Goal: Information Seeking & Learning: Check status

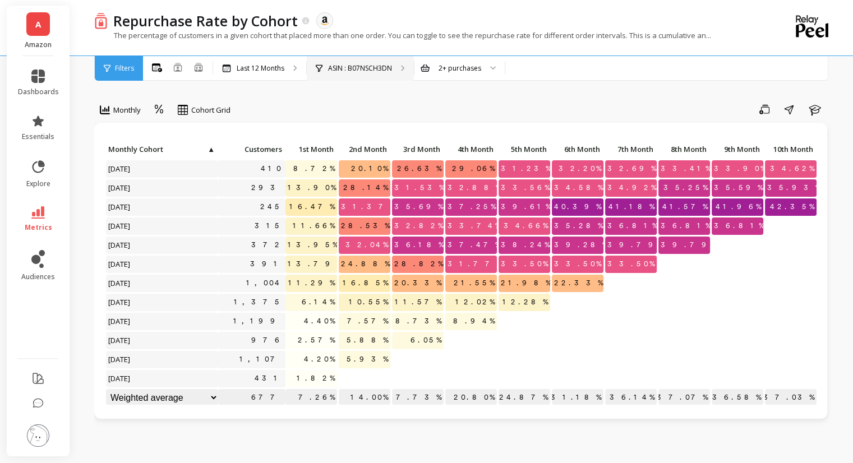
click at [369, 60] on div "ASIN : B07NSCH3DN" at bounding box center [360, 68] width 107 height 25
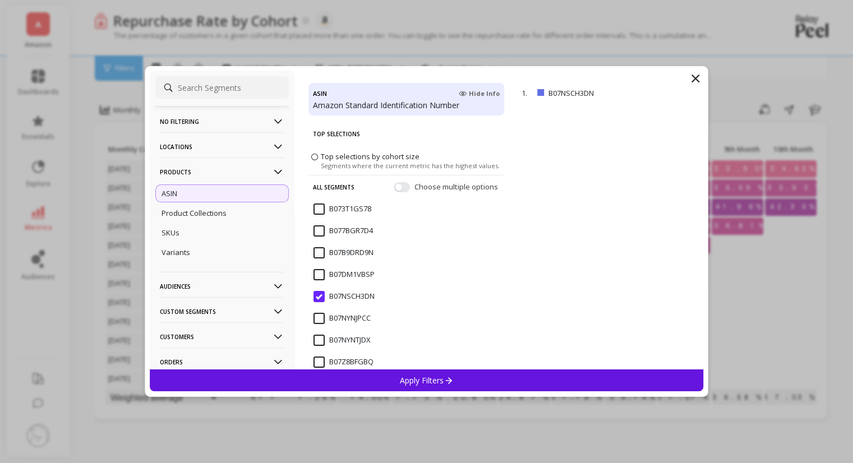
click at [314, 321] on input "B07NYNJPCC" at bounding box center [342, 318] width 57 height 11
click at [450, 381] on icon at bounding box center [449, 381] width 10 height 10
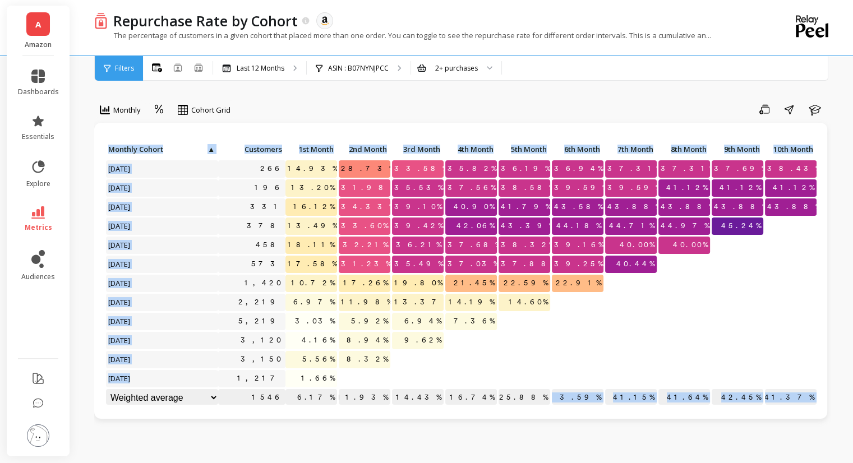
scroll to position [9, 0]
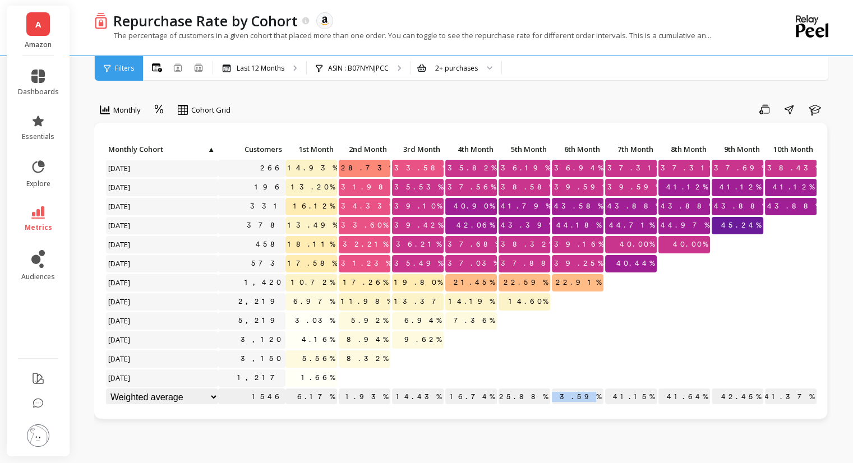
drag, startPoint x: 575, startPoint y: 398, endPoint x: 593, endPoint y: 387, distance: 20.9
click at [593, 389] on p "33.59%" at bounding box center [578, 397] width 52 height 17
copy p "33.59"
click at [354, 61] on div "ASIN : B07NYNJPCC" at bounding box center [359, 68] width 104 height 25
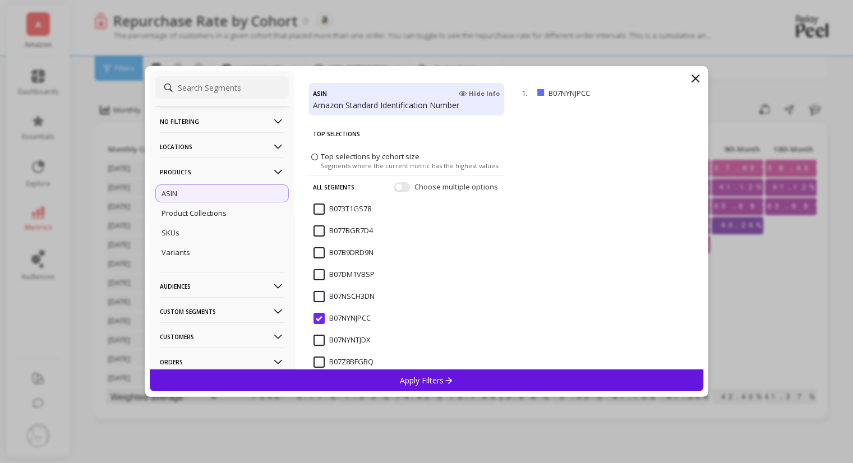
click at [317, 299] on input "B07NSCH3DN" at bounding box center [344, 296] width 61 height 11
click at [402, 377] on p "Apply Filters" at bounding box center [426, 380] width 53 height 11
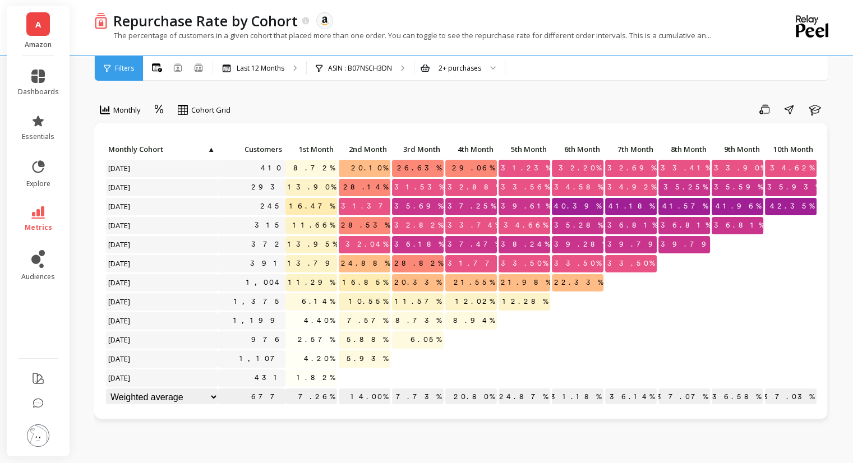
scroll to position [9, 0]
click at [323, 59] on div "ASIN : B07NSCH3DN" at bounding box center [360, 68] width 107 height 25
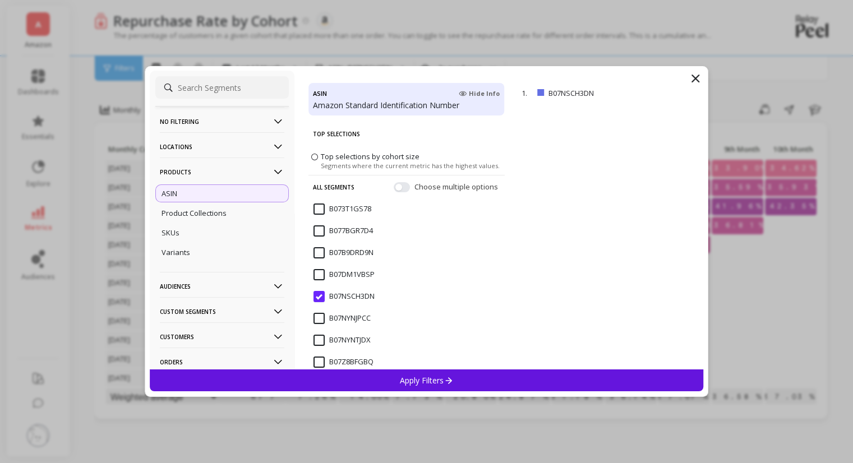
scroll to position [138, 0]
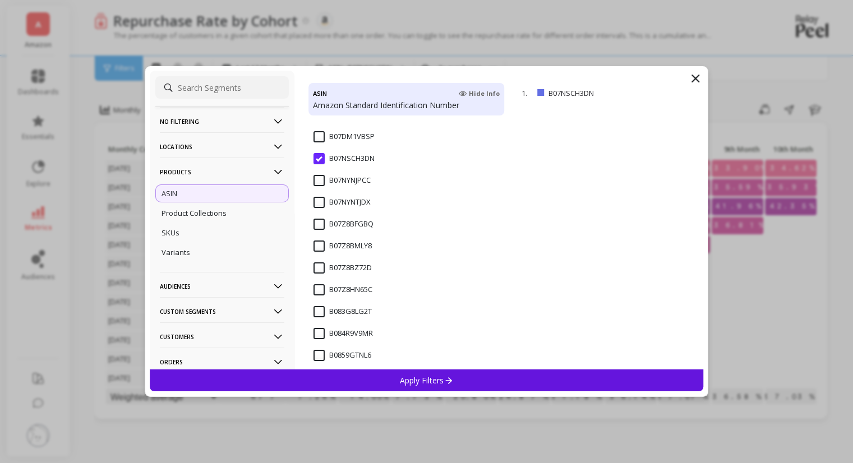
click at [319, 245] on input "B07Z8BMLY8" at bounding box center [343, 246] width 58 height 11
click at [399, 386] on div "Apply Filters" at bounding box center [427, 381] width 554 height 22
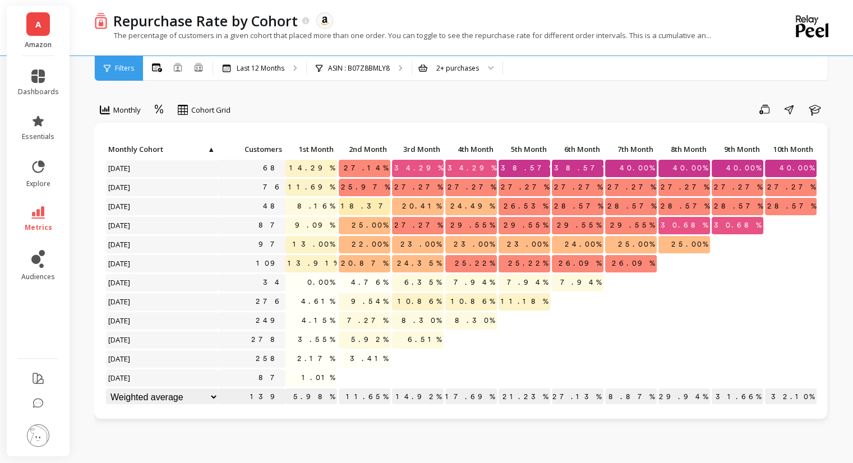
scroll to position [9, 0]
click at [115, 59] on div "Filters" at bounding box center [119, 68] width 48 height 25
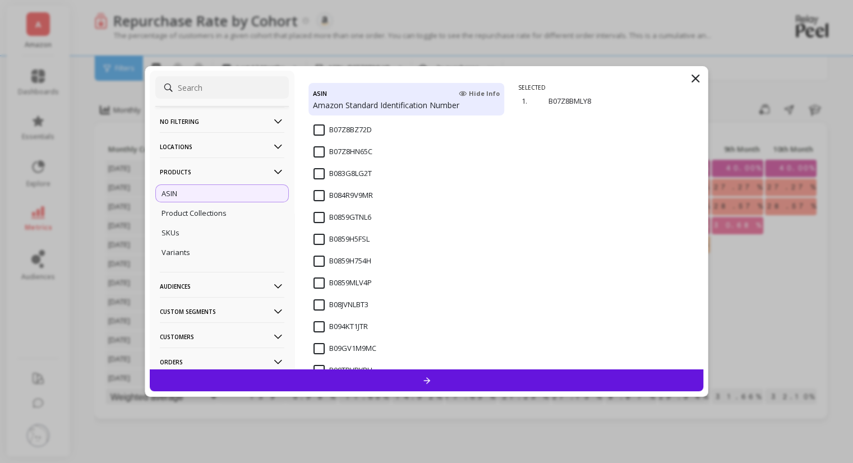
scroll to position [280, 0]
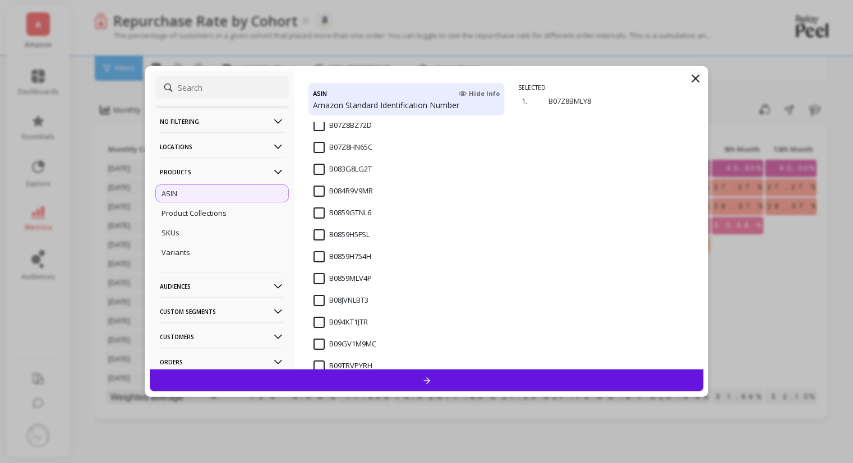
click at [319, 211] on input "B0859GTNL6" at bounding box center [343, 213] width 58 height 11
click at [404, 383] on div at bounding box center [427, 381] width 554 height 22
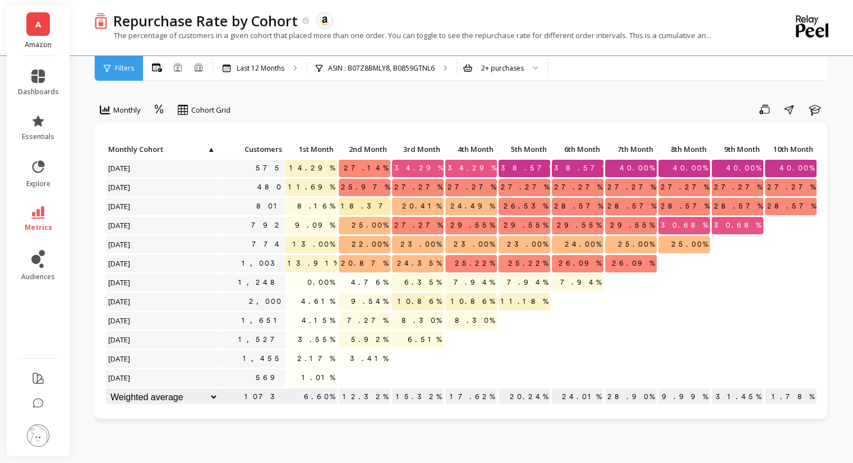
scroll to position [9, 0]
click at [386, 60] on div "ASIN : B07Z8BMLY8, B0859GTNL6" at bounding box center [382, 68] width 150 height 25
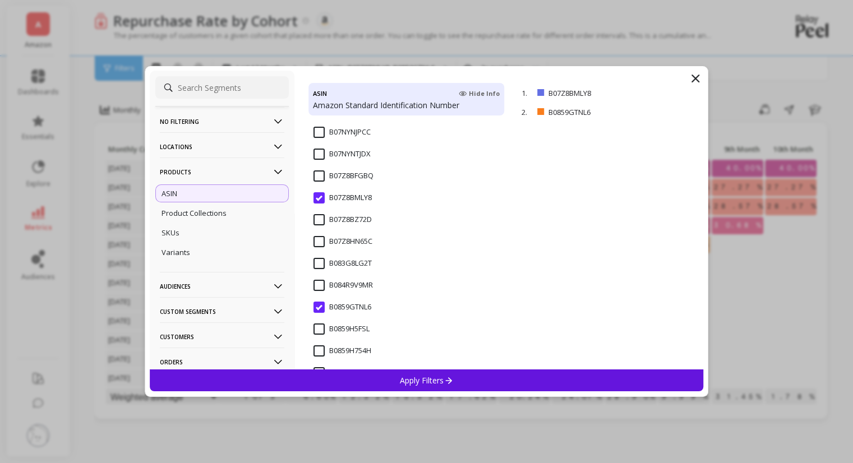
scroll to position [168, 0]
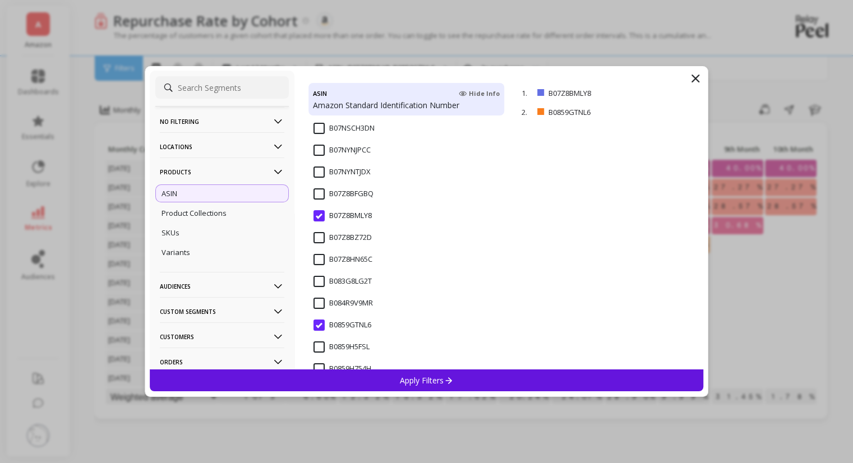
drag, startPoint x: 319, startPoint y: 215, endPoint x: 542, endPoint y: 352, distance: 262.6
click at [319, 214] on input "B07Z8BMLY8" at bounding box center [343, 215] width 58 height 11
click at [500, 382] on div "Apply Filters" at bounding box center [427, 381] width 554 height 22
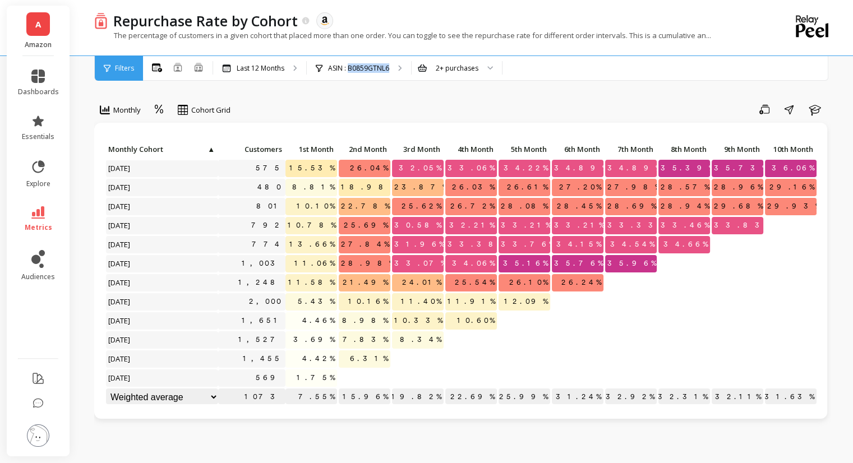
scroll to position [9, 0]
click at [326, 66] on div "ASIN : B0859GTNL6" at bounding box center [352, 68] width 73 height 9
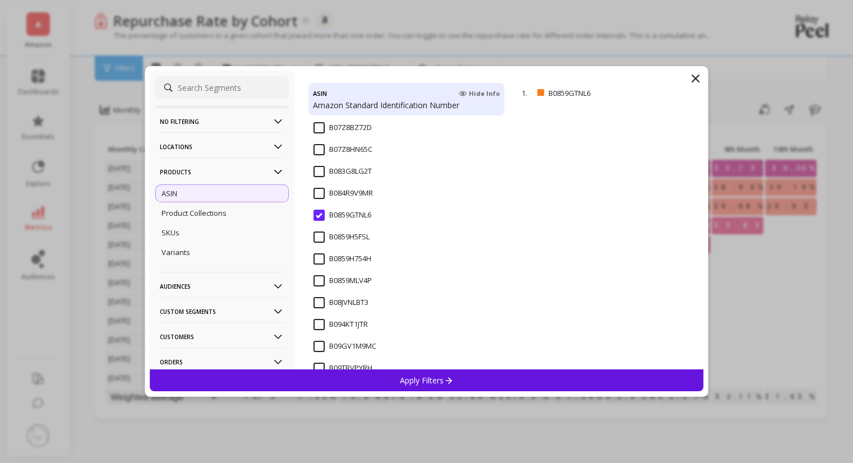
scroll to position [280, 0]
click at [314, 213] on input "B0859GTNL6" at bounding box center [343, 213] width 58 height 11
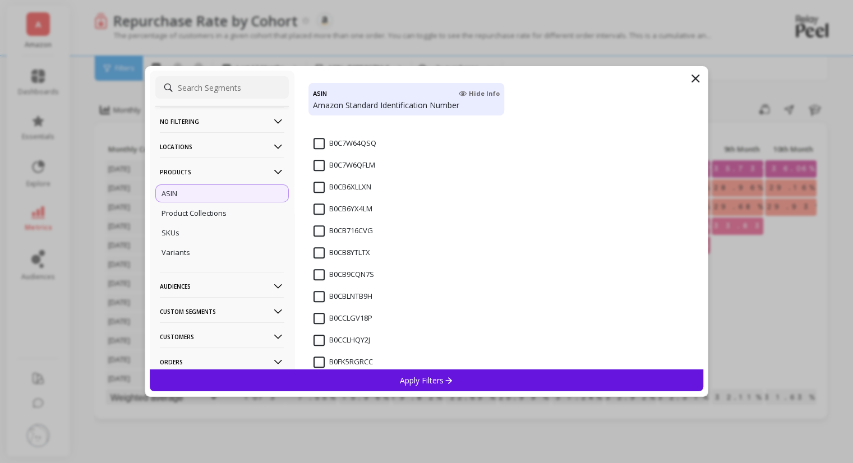
scroll to position [1197, 0]
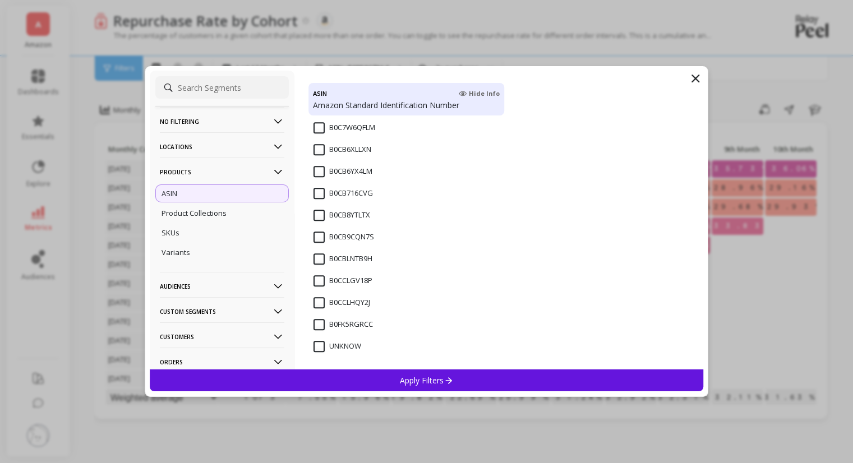
click at [316, 328] on input "B0FK5RGRCC" at bounding box center [343, 324] width 59 height 11
click at [386, 385] on div "Apply Filters" at bounding box center [427, 381] width 554 height 22
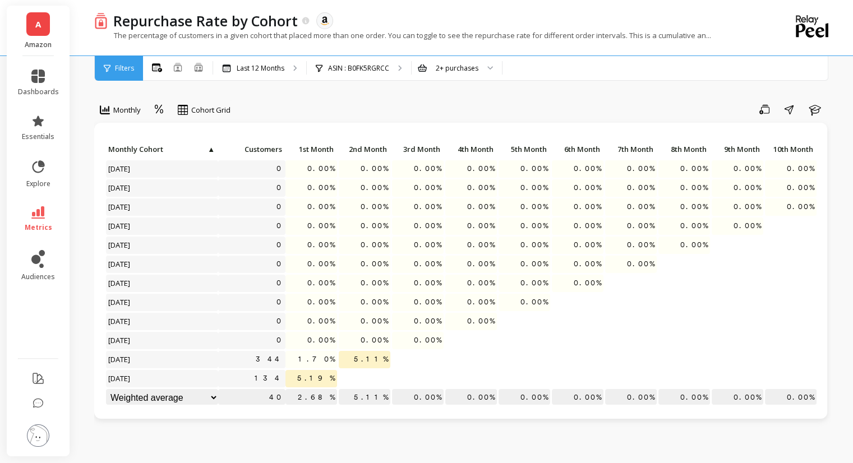
scroll to position [9, 0]
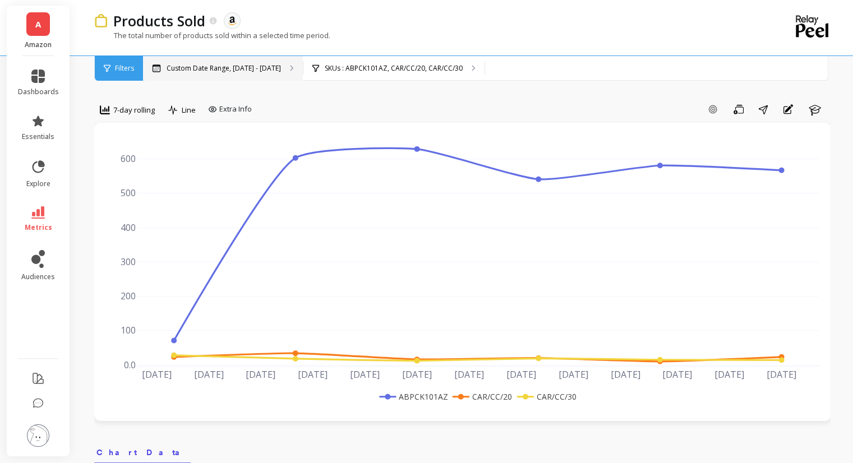
click at [261, 62] on div "Custom Date Range, Aug 4 - Sep 14" at bounding box center [223, 68] width 160 height 25
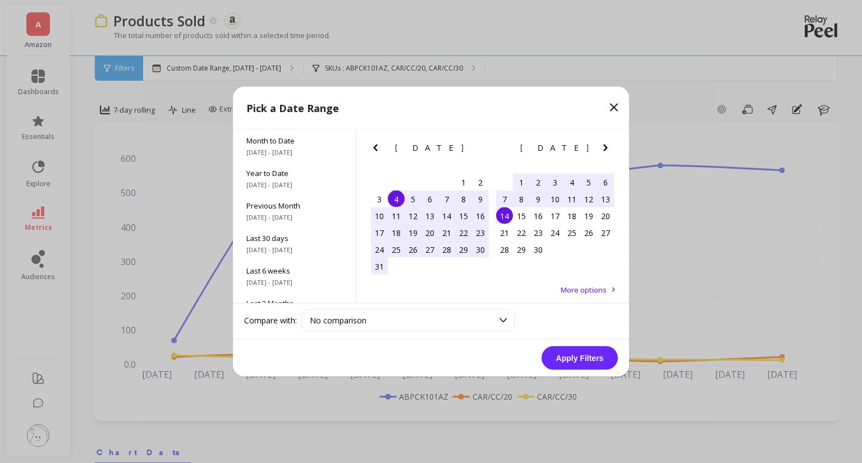
click at [609, 146] on icon "Next Month" at bounding box center [605, 147] width 13 height 13
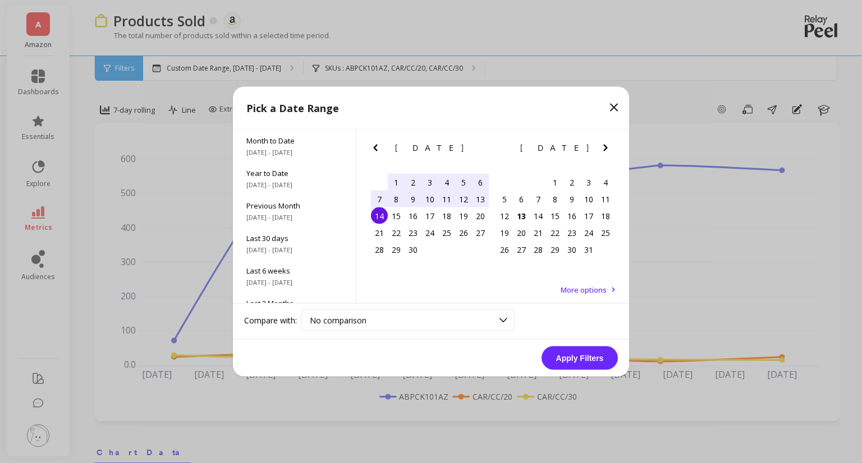
click at [481, 183] on div "6" at bounding box center [480, 182] width 17 height 17
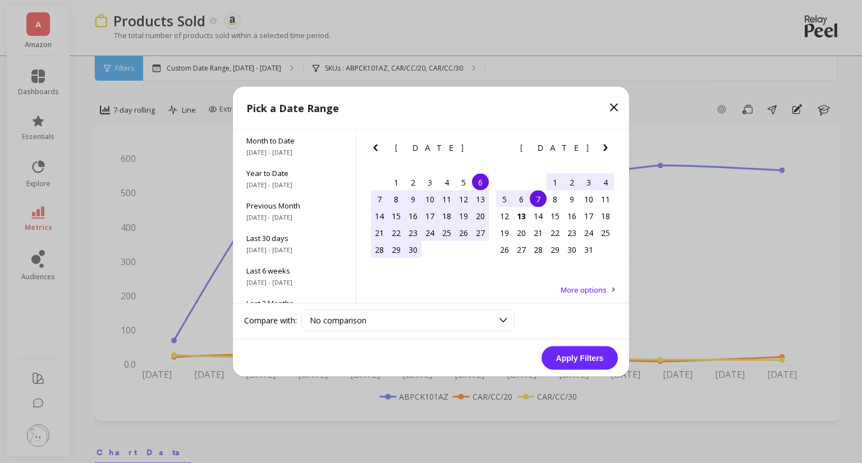
click at [537, 202] on div "7" at bounding box center [538, 199] width 17 height 17
click at [523, 200] on div "6" at bounding box center [521, 199] width 17 height 17
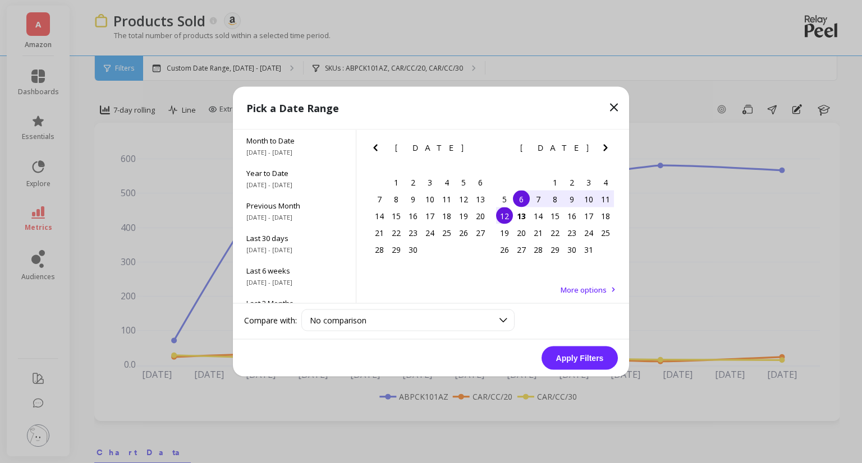
click at [507, 217] on div "12" at bounding box center [504, 216] width 17 height 17
click at [579, 360] on button "Apply Filters" at bounding box center [579, 359] width 76 height 24
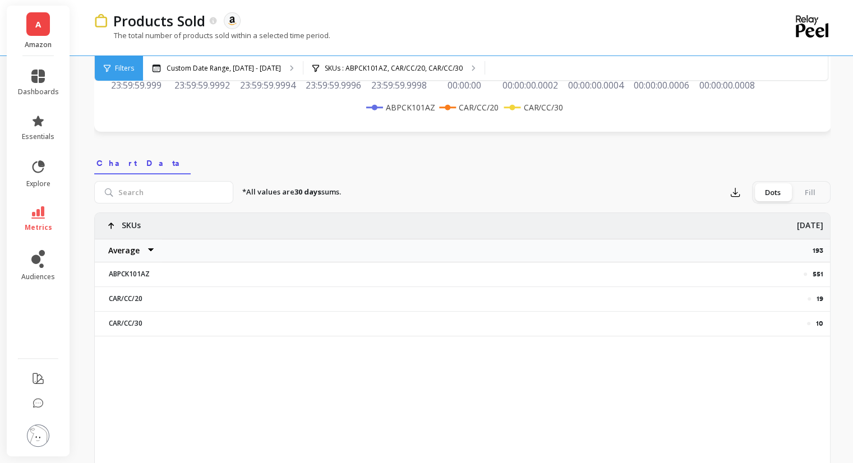
scroll to position [337, 0]
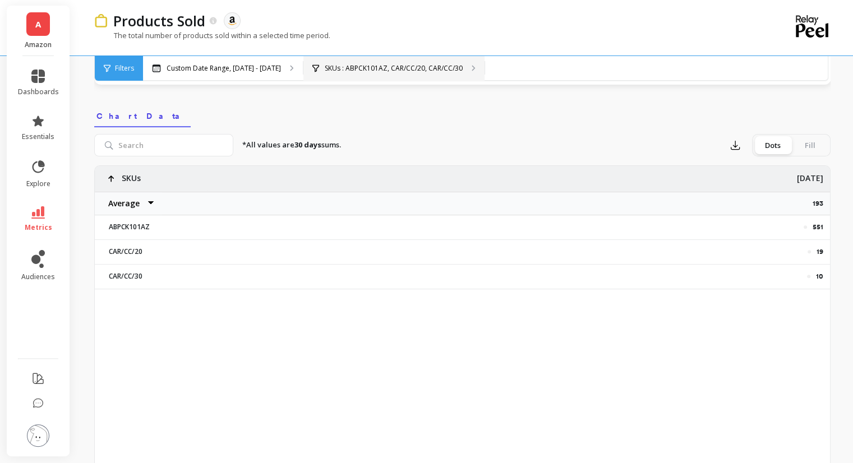
click at [370, 68] on p "SKUs : ABPCK101AZ, CAR/CC/20, CAR/CC/30" at bounding box center [394, 68] width 138 height 9
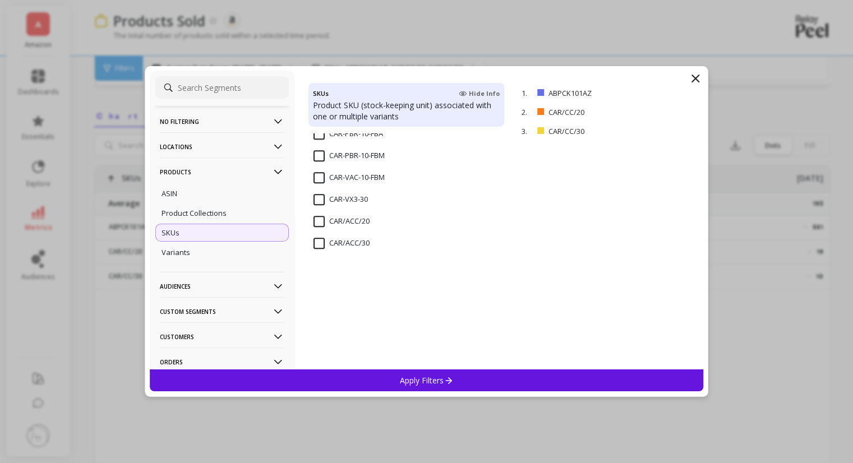
scroll to position [897, 0]
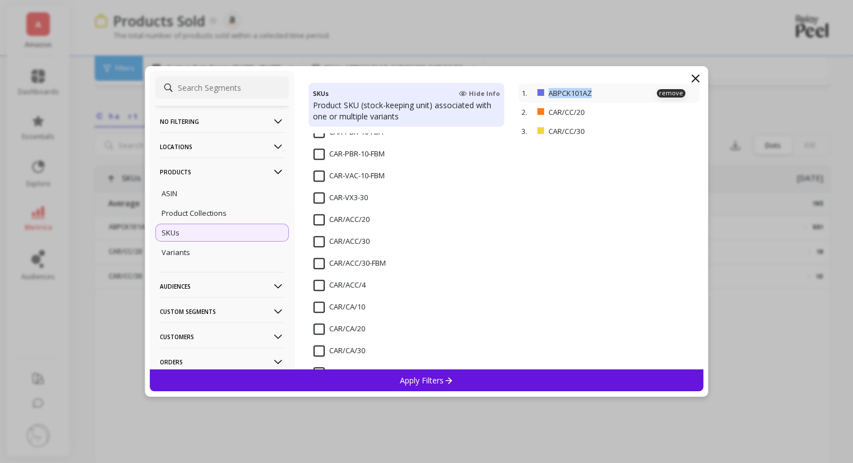
drag, startPoint x: 597, startPoint y: 91, endPoint x: 547, endPoint y: 91, distance: 49.9
click at [549, 91] on p "ABPCK101AZ" at bounding box center [596, 93] width 95 height 10
copy p "ABPCK101AZ"
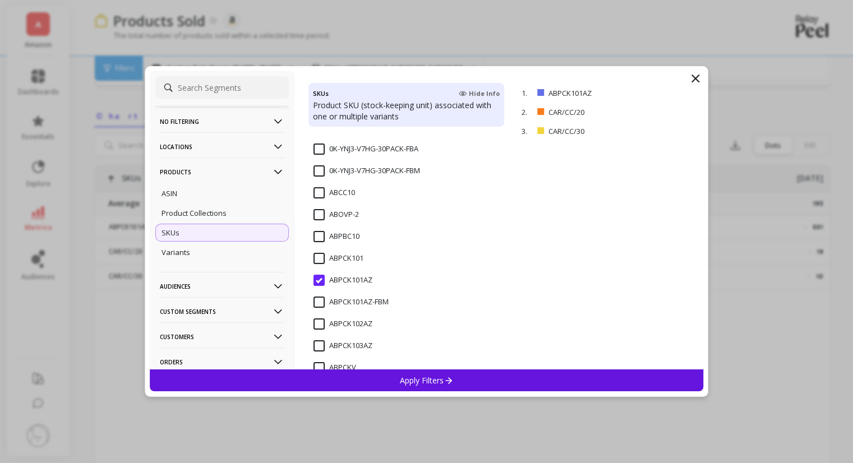
scroll to position [112, 0]
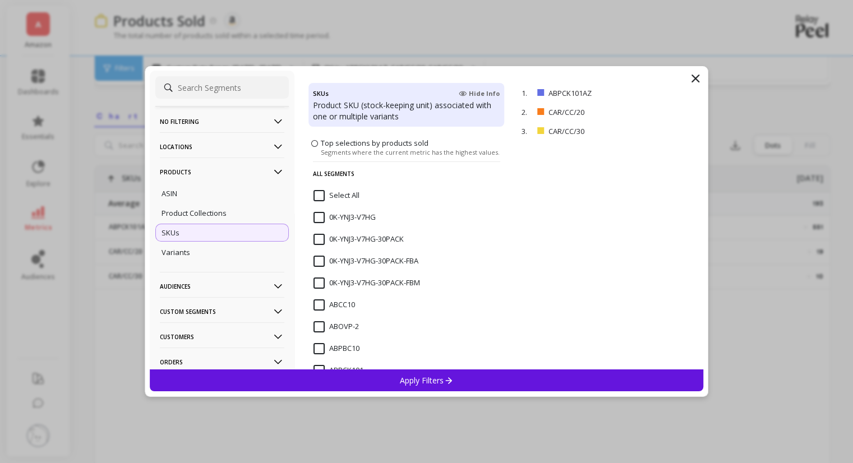
click at [316, 218] on input "0K-YNJ3-V7HG" at bounding box center [345, 217] width 62 height 11
click at [317, 196] on input "Select All" at bounding box center [337, 195] width 46 height 11
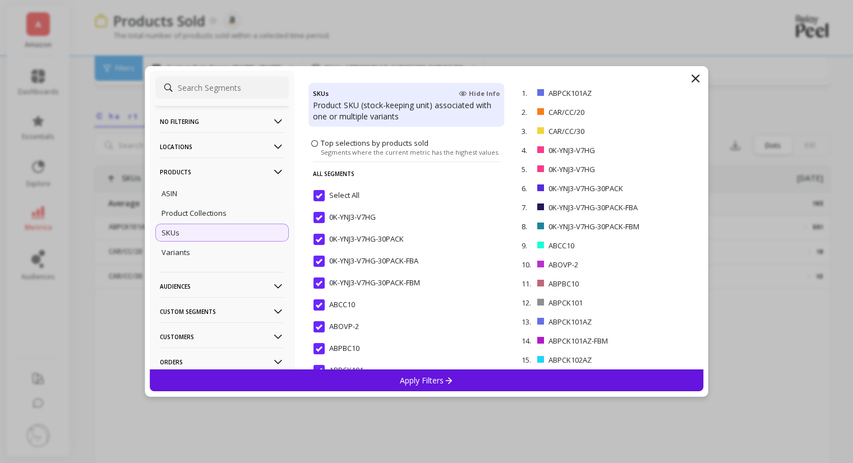
click at [317, 196] on input "Select All" at bounding box center [337, 195] width 46 height 11
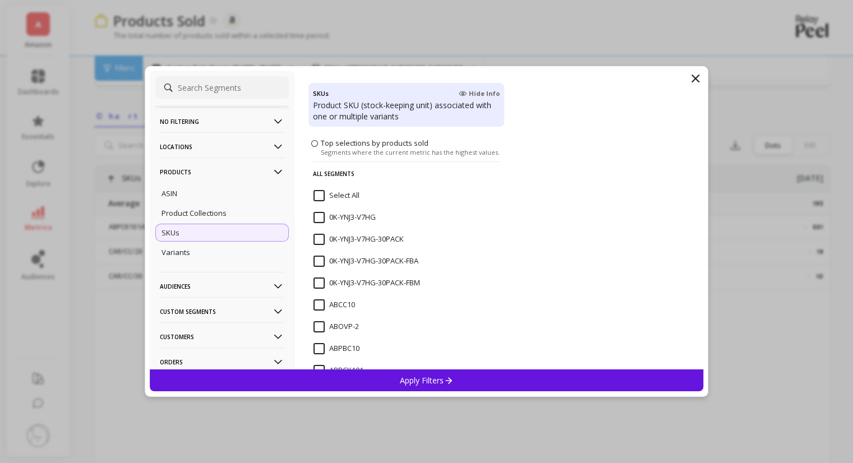
click at [320, 216] on input "0K-YNJ3-V7HG" at bounding box center [345, 217] width 62 height 11
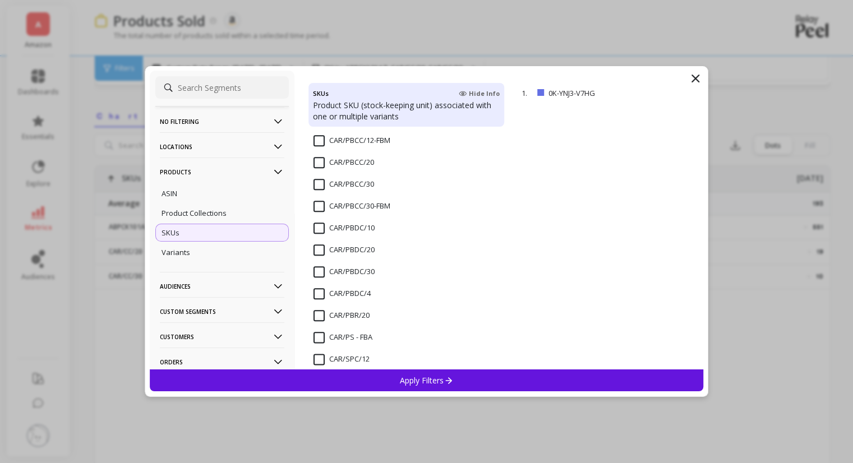
scroll to position [1393, 0]
click at [315, 162] on input "CAR/PBCC/20" at bounding box center [344, 161] width 61 height 11
click at [316, 180] on input "CAR/PBCC/30" at bounding box center [344, 183] width 61 height 11
click at [436, 375] on p "Apply Filters" at bounding box center [426, 380] width 53 height 11
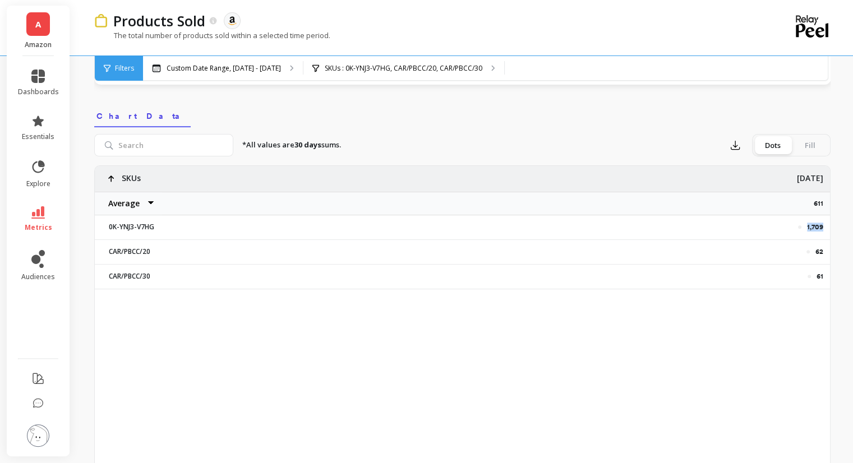
copy p "1,709"
drag, startPoint x: 825, startPoint y: 225, endPoint x: 805, endPoint y: 225, distance: 19.1
click at [805, 225] on div "1,709" at bounding box center [518, 227] width 623 height 24
click at [819, 250] on p "62" at bounding box center [820, 251] width 8 height 9
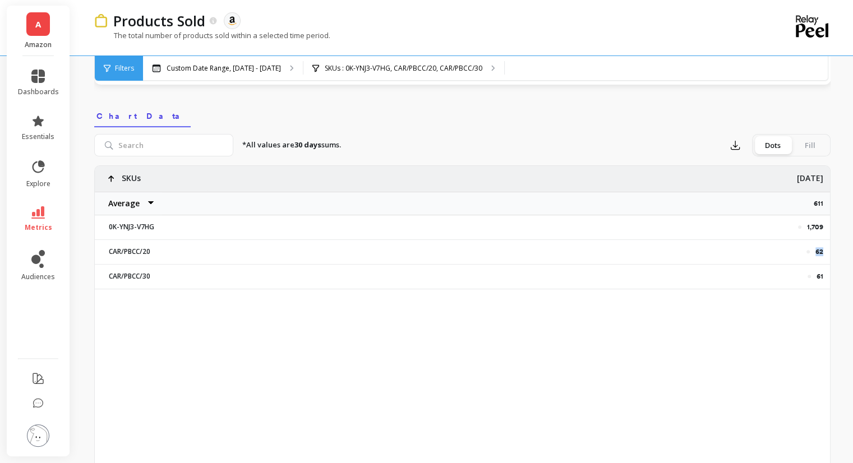
copy p "62"
click at [817, 278] on p "61" at bounding box center [820, 276] width 7 height 9
copy p "61"
click at [392, 64] on p "SKUs : 0K-YNJ3-V7HG, CAR/PBCC/20, CAR/PBCC/30" at bounding box center [404, 68] width 158 height 9
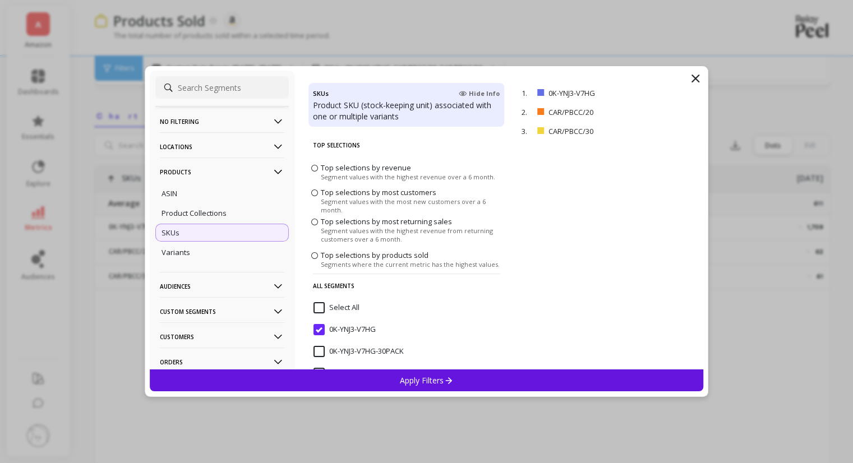
click at [317, 304] on input "Select All" at bounding box center [337, 307] width 46 height 11
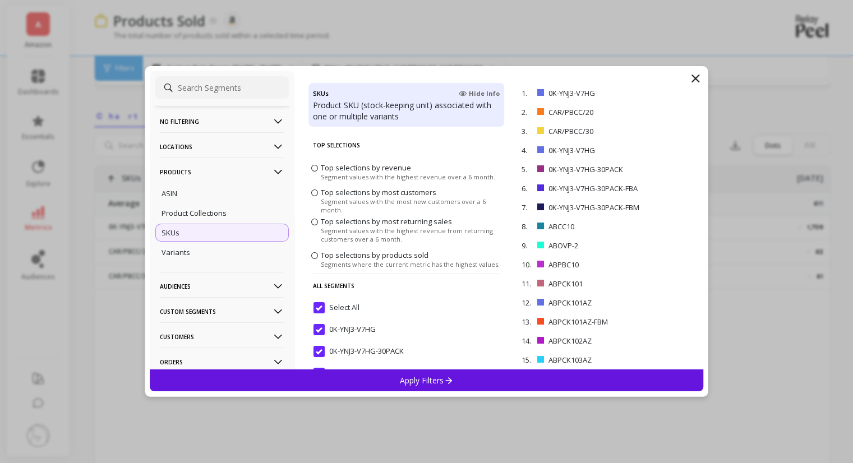
click at [317, 304] on input "Select All" at bounding box center [337, 307] width 46 height 11
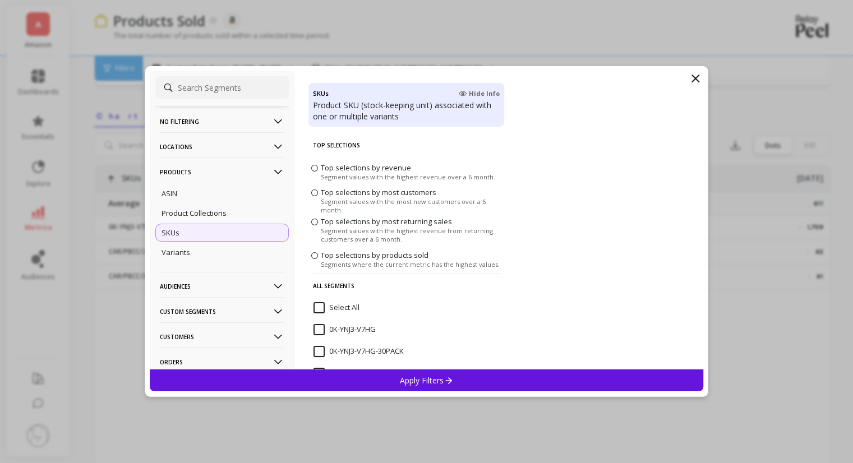
scroll to position [168, 0]
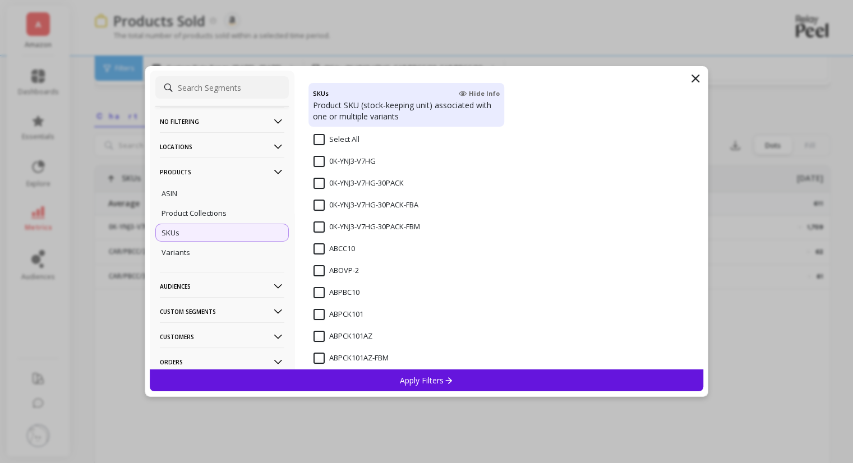
click at [316, 334] on input "ABPCK101AZ" at bounding box center [343, 336] width 59 height 11
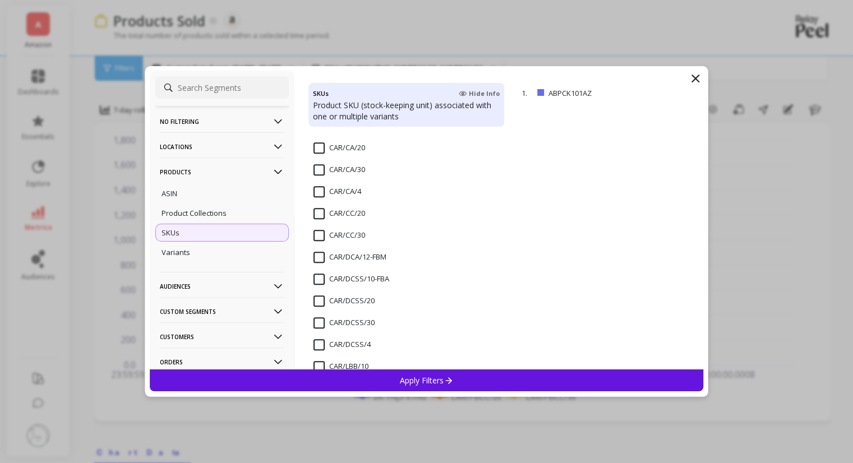
scroll to position [1108, 0]
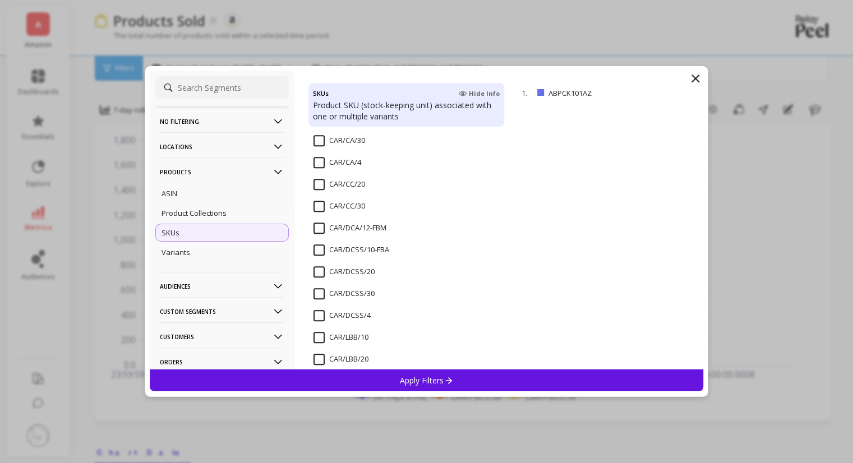
click at [339, 183] on input "CAR/CC/20" at bounding box center [340, 184] width 52 height 11
click at [339, 202] on input "CAR/CC/30" at bounding box center [340, 206] width 52 height 11
click at [489, 380] on div "Apply Filters" at bounding box center [427, 381] width 554 height 22
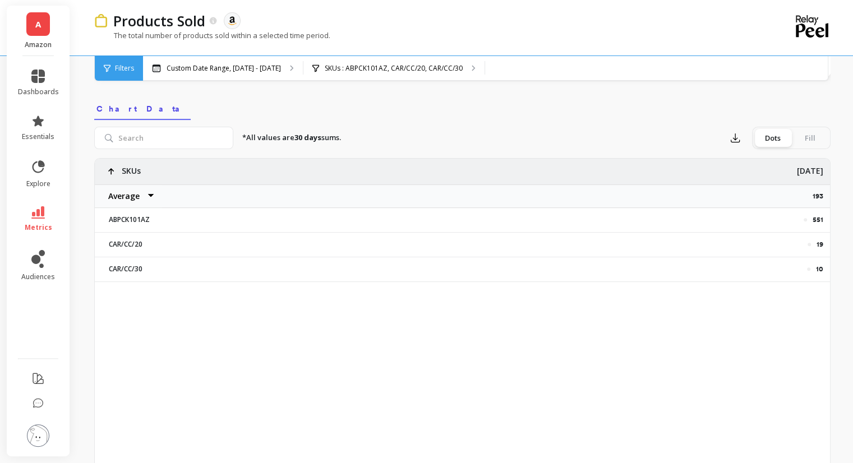
scroll to position [337, 0]
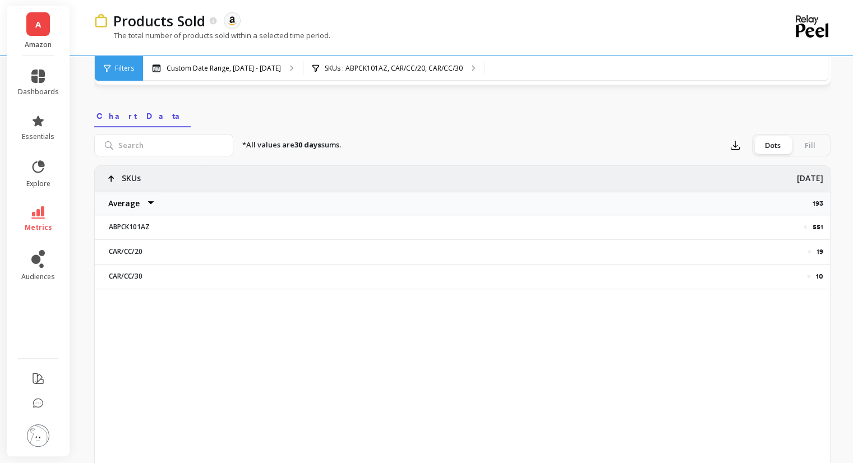
click at [820, 228] on p "551" at bounding box center [818, 227] width 11 height 9
copy p "551"
click at [259, 360] on div "551 19 10 SKUs Average Sum Max Min Oct 12 193 ABPCK101AZ CAR/CC/20 CAR/CC/30" at bounding box center [462, 342] width 735 height 353
click at [351, 75] on div "SKUs : ABPCK101AZ, CAR/CC/20, CAR/CC/30" at bounding box center [393, 68] width 181 height 25
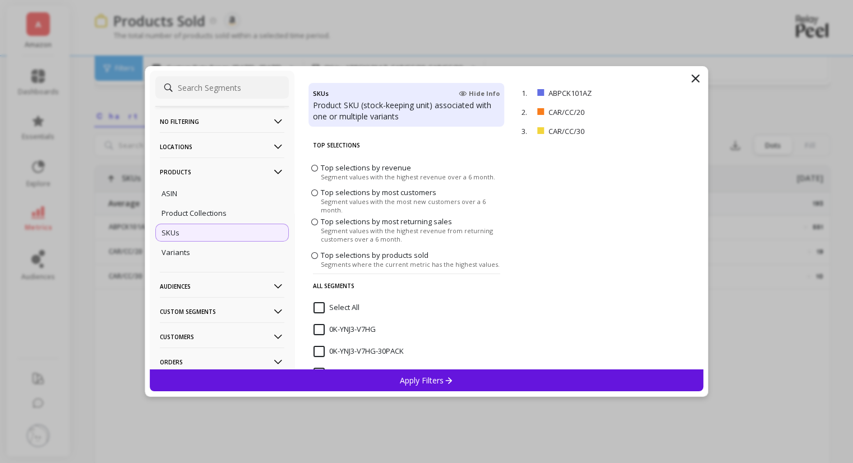
click at [321, 305] on input "Select All" at bounding box center [337, 307] width 46 height 11
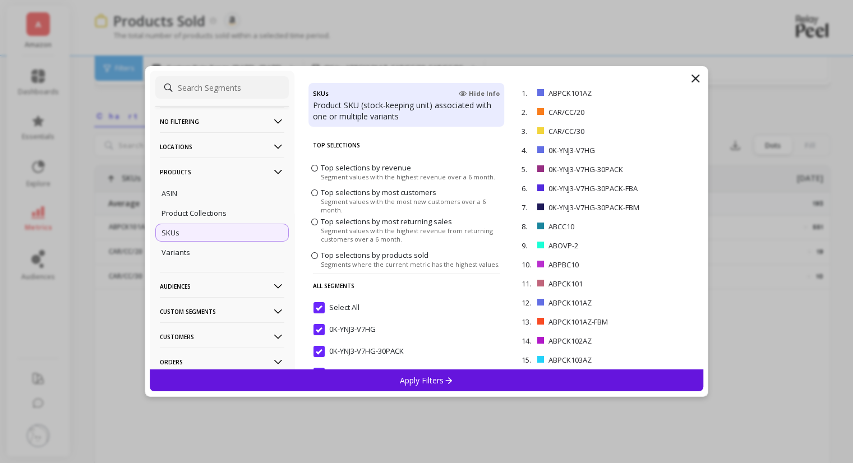
click at [321, 305] on input "Select All" at bounding box center [337, 307] width 46 height 11
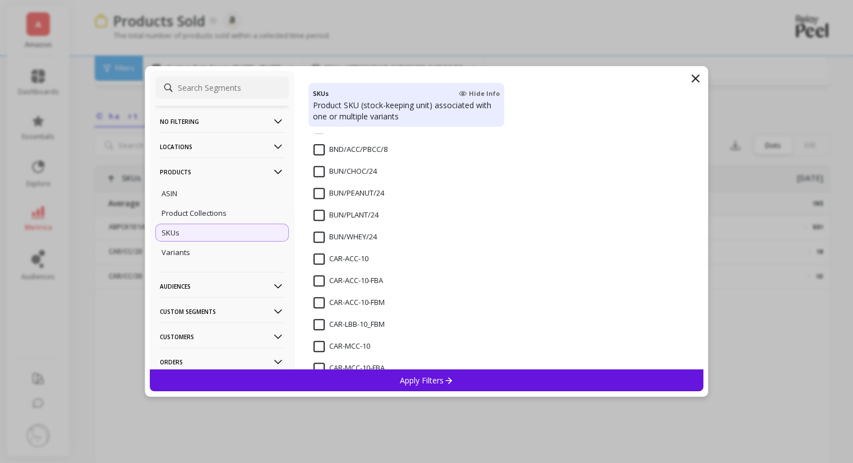
scroll to position [617, 0]
click at [320, 263] on input "CAR-ACC-10-FBA" at bounding box center [349, 259] width 70 height 11
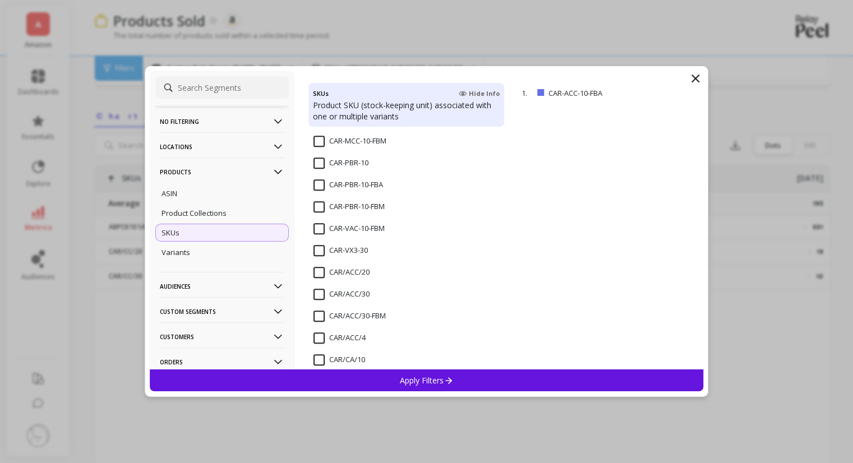
scroll to position [897, 0]
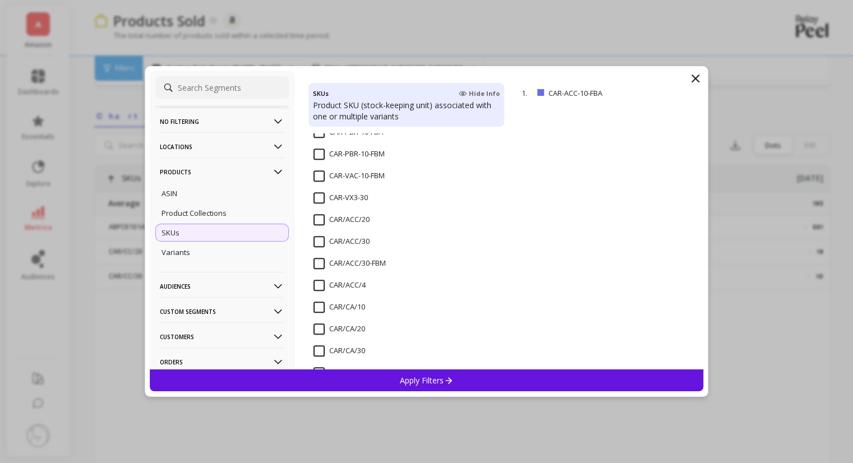
click at [322, 219] on input "CAR/ACC/20" at bounding box center [342, 219] width 56 height 11
click at [421, 375] on p "Apply Filters" at bounding box center [426, 380] width 53 height 11
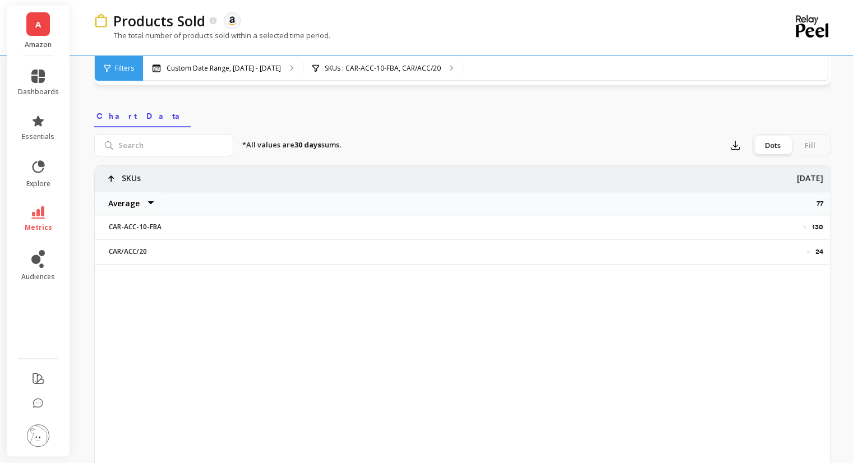
click at [814, 225] on p "130" at bounding box center [817, 227] width 11 height 9
copy p "130"
click at [334, 70] on p "SKUs : CAR-ACC-10-FBA, CAR/ACC/20" at bounding box center [383, 68] width 116 height 9
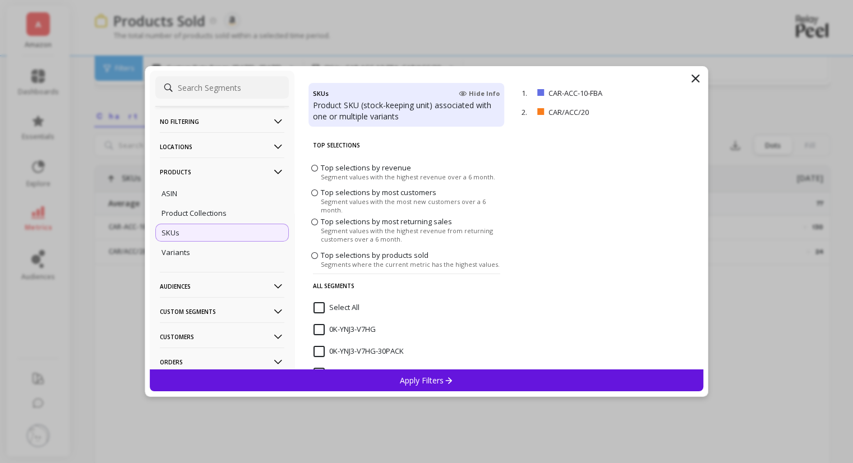
click at [317, 305] on input "Select All" at bounding box center [337, 307] width 46 height 11
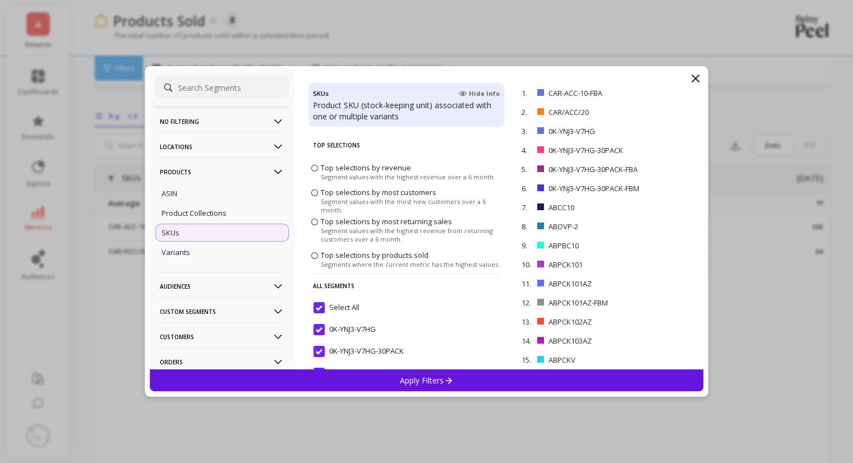
click at [317, 305] on input "Select All" at bounding box center [337, 307] width 46 height 11
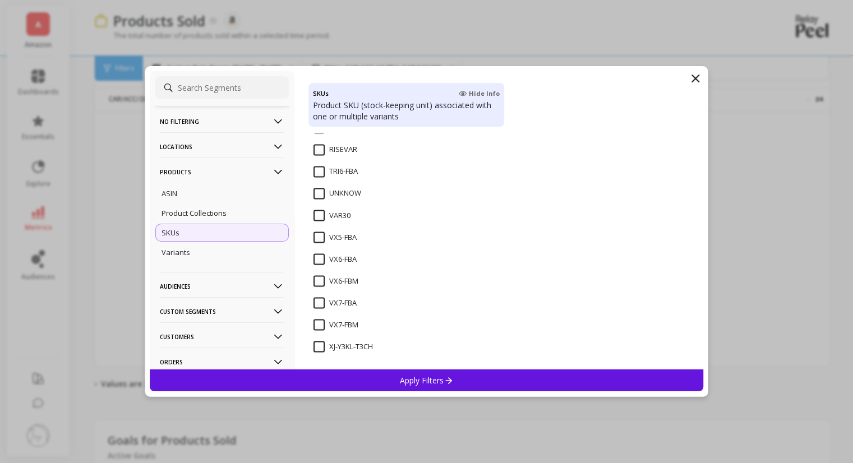
scroll to position [617, 0]
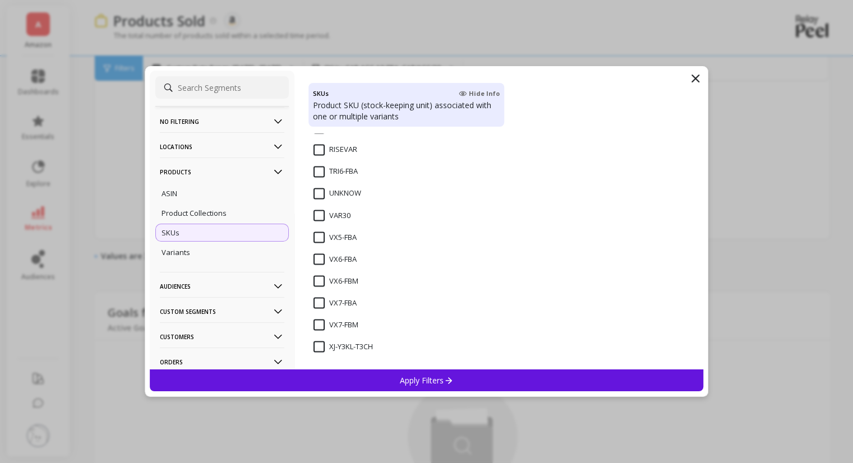
click at [317, 260] on input "VX6-FBA" at bounding box center [335, 259] width 43 height 11
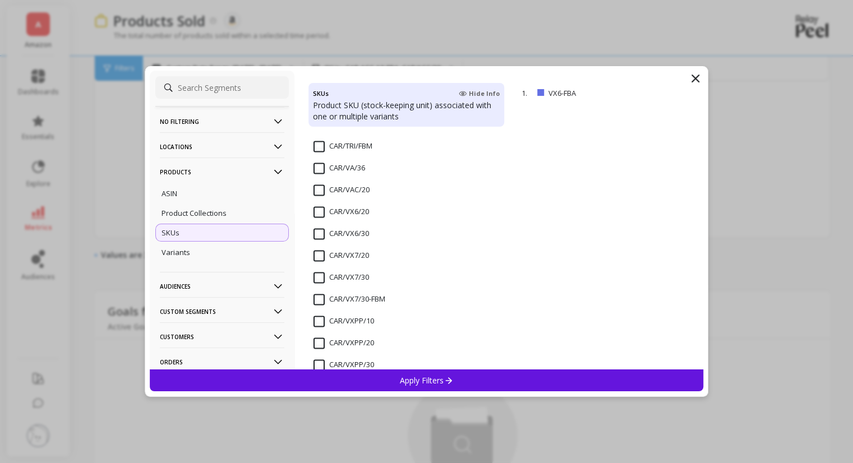
scroll to position [1669, 0]
click at [312, 220] on div "CAR/VX6/20" at bounding box center [407, 221] width 196 height 34
click at [316, 234] on input "CAR/VX6/30" at bounding box center [342, 236] width 56 height 11
click at [416, 379] on p "Apply Filters" at bounding box center [426, 380] width 53 height 11
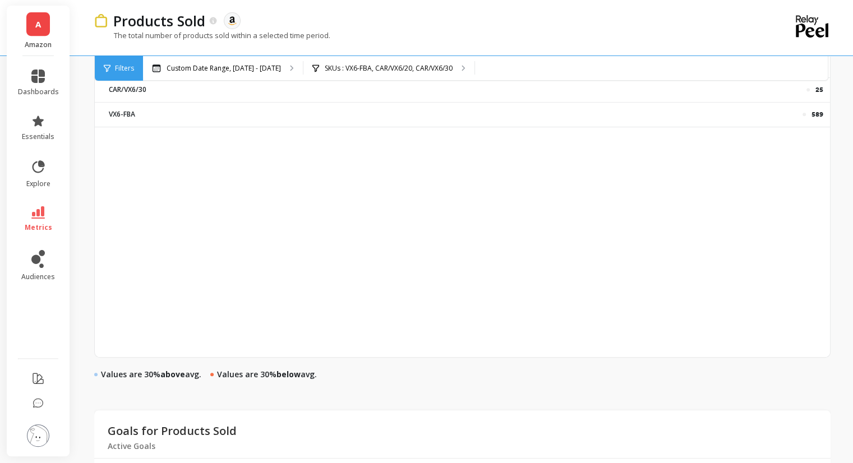
scroll to position [400, 0]
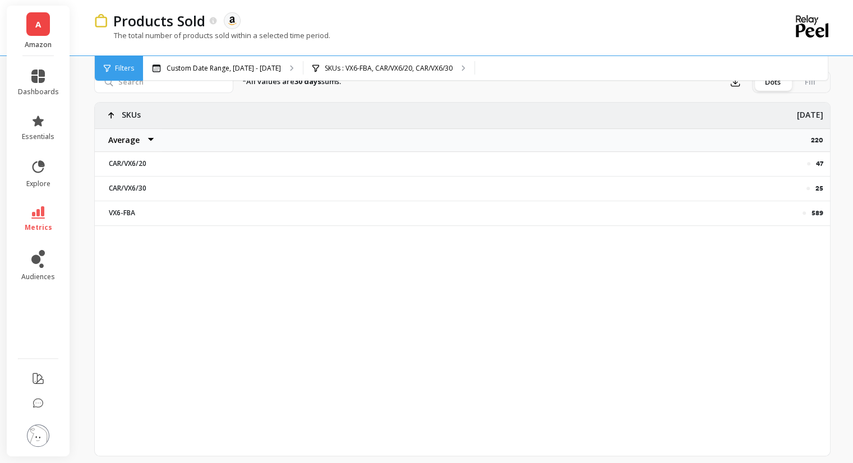
click at [818, 209] on p "589" at bounding box center [818, 213] width 12 height 9
copy p "589"
click at [817, 184] on p "25" at bounding box center [820, 188] width 8 height 9
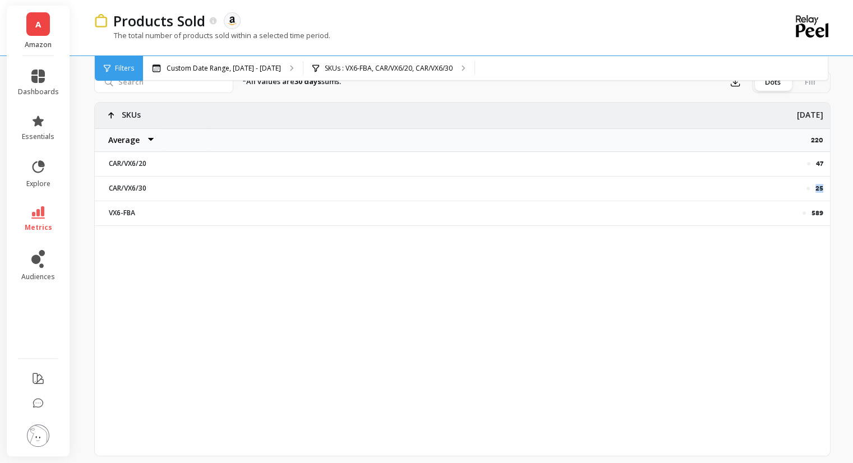
copy p "25"
click at [821, 162] on p "47" at bounding box center [819, 163] width 7 height 9
copy p "47"
click at [357, 66] on p "SKUs : VX6-FBA, CAR/VX6/20, CAR/VX6/30" at bounding box center [389, 68] width 128 height 9
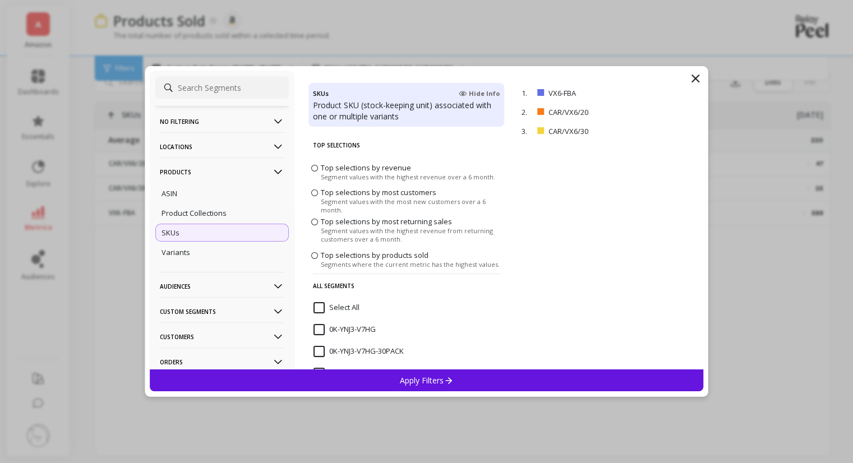
click at [318, 306] on input "Select All" at bounding box center [337, 307] width 46 height 11
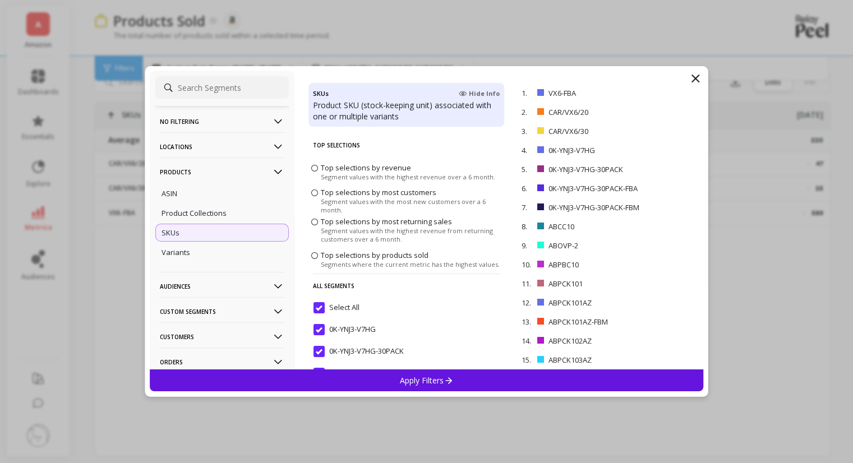
click at [318, 306] on input "Select All" at bounding box center [337, 307] width 46 height 11
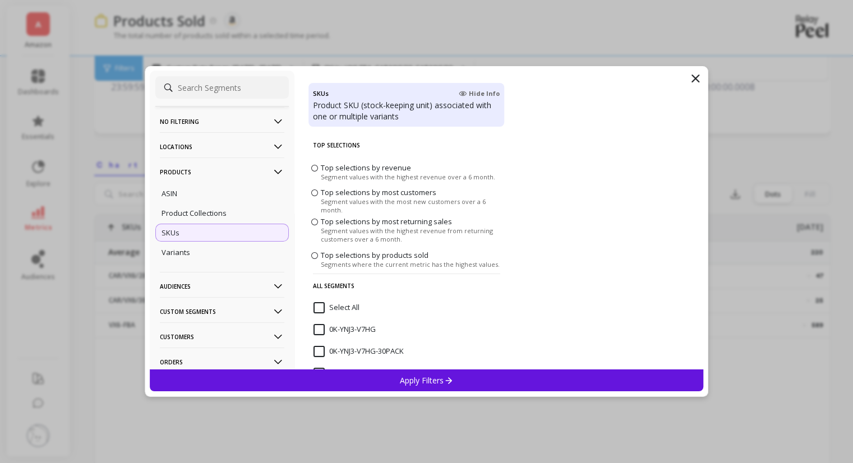
scroll to position [0, 0]
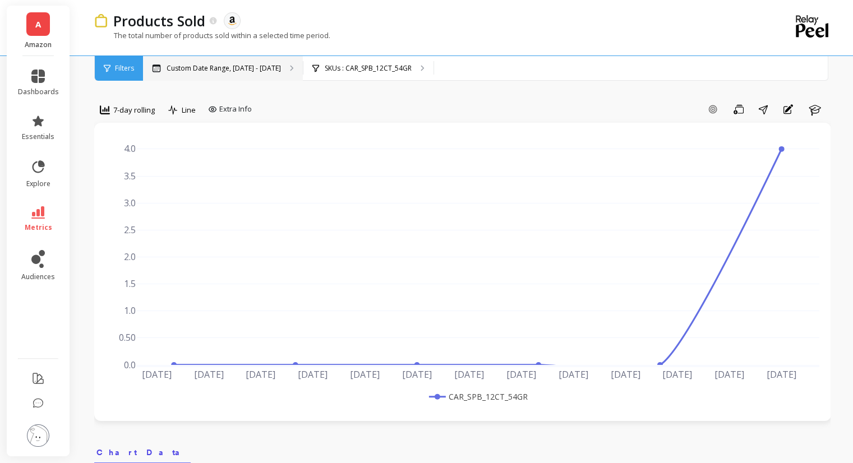
click at [234, 65] on p "Custom Date Range, Aug 4 - Sep 14" at bounding box center [224, 68] width 114 height 9
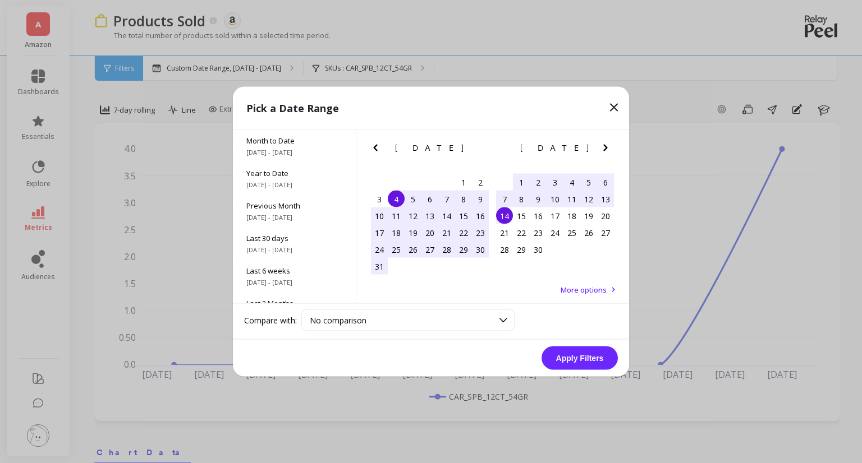
click at [602, 148] on icon "Next Month" at bounding box center [605, 147] width 13 height 13
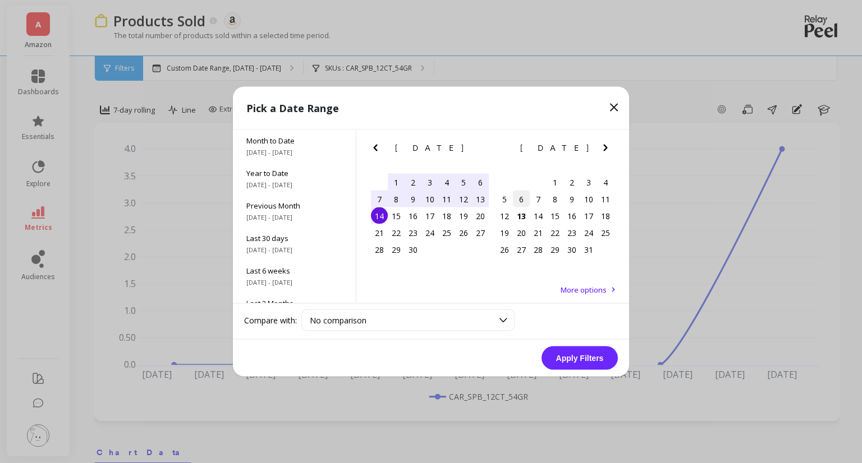
click at [521, 200] on div "6" at bounding box center [521, 199] width 17 height 17
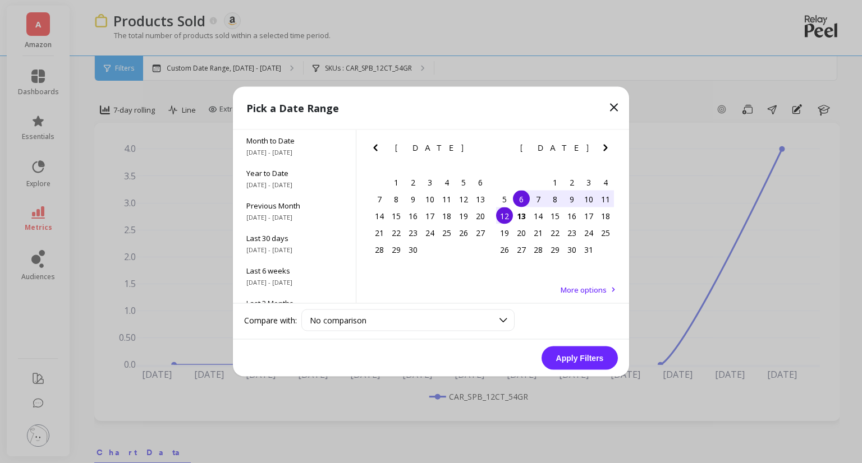
click at [501, 219] on div "12" at bounding box center [504, 216] width 17 height 17
click at [595, 354] on button "Apply Filters" at bounding box center [579, 359] width 76 height 24
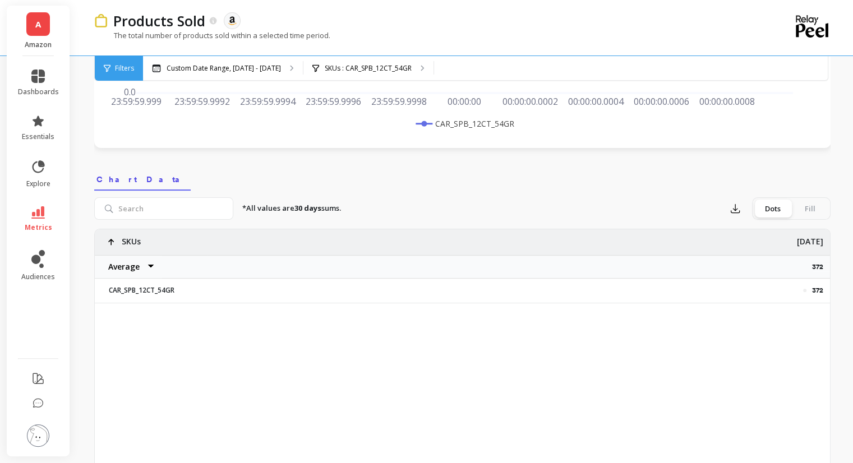
scroll to position [280, 0]
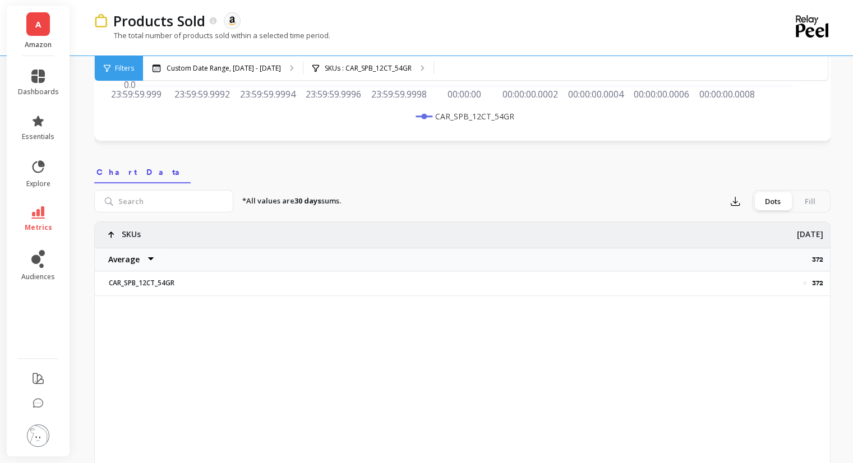
click at [816, 279] on p "372" at bounding box center [817, 283] width 11 height 9
copy p "372"
